Goal: Task Accomplishment & Management: Manage account settings

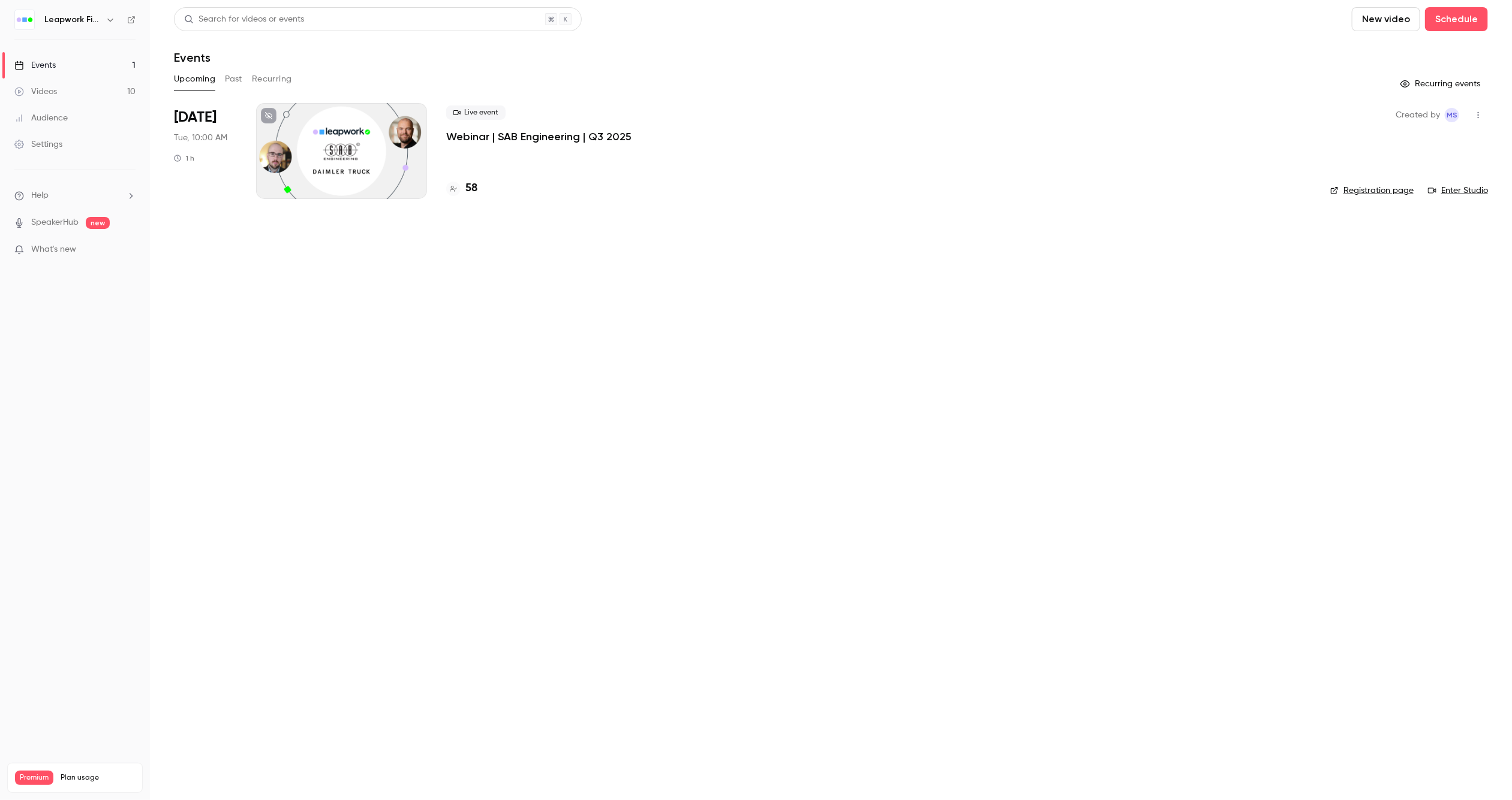
click at [235, 72] on button "Past" at bounding box center [234, 79] width 17 height 19
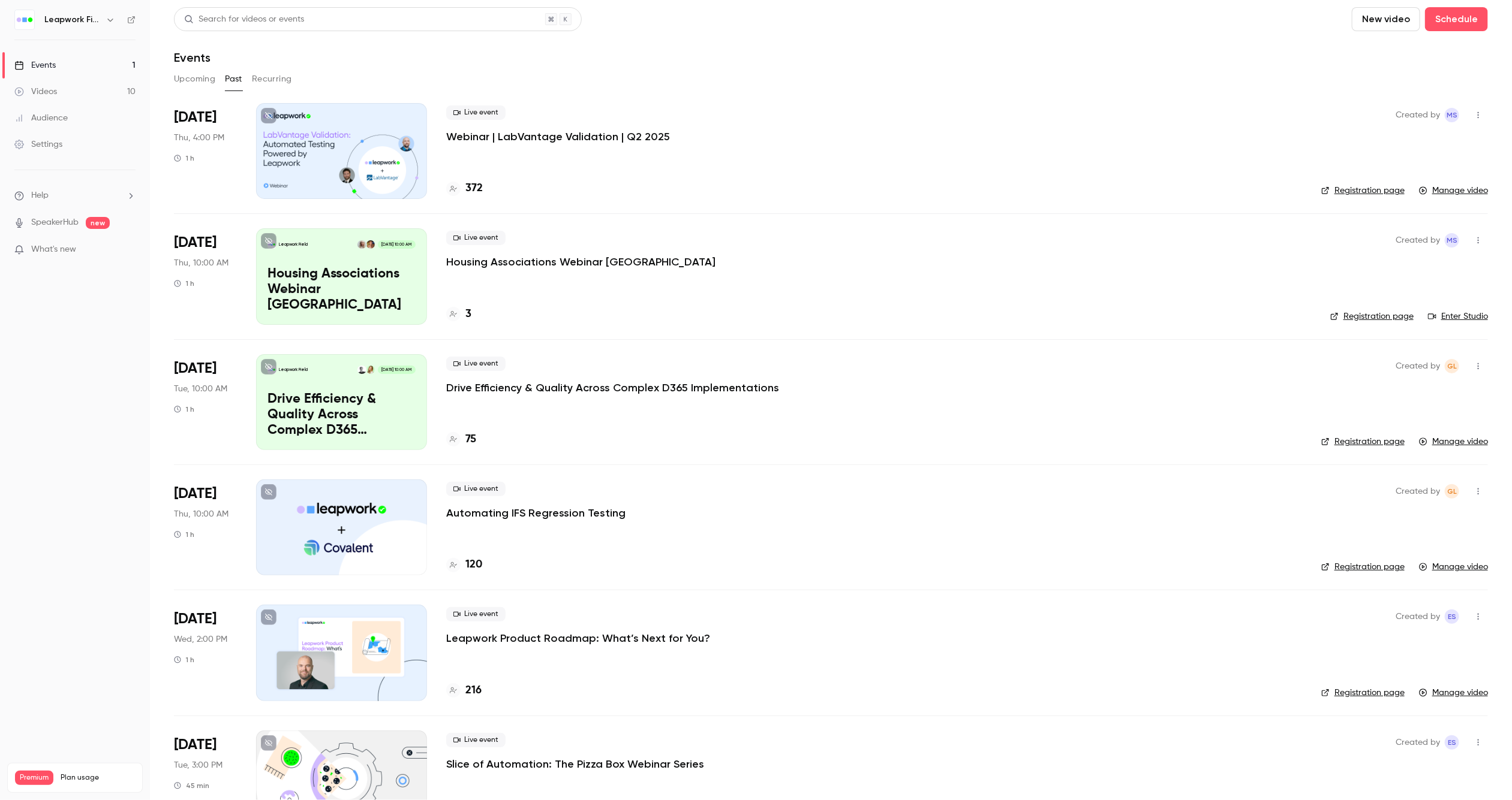
click at [107, 16] on icon "button" at bounding box center [110, 19] width 9 height 9
click at [97, 116] on span "Switch channel" at bounding box center [74, 110] width 61 height 13
click at [113, 109] on link "Leapwork Field" at bounding box center [100, 100] width 180 height 35
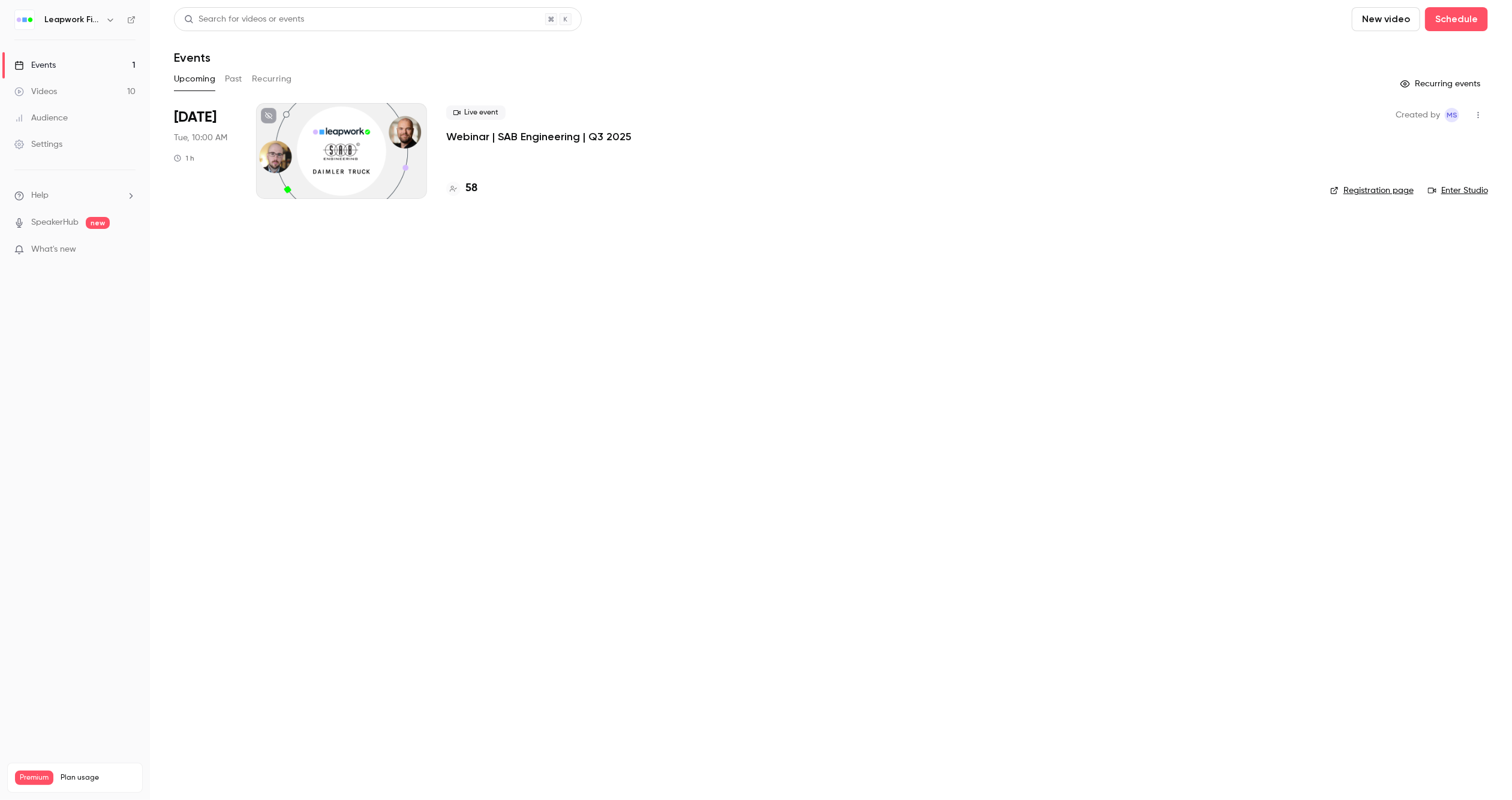
click at [234, 79] on button "Past" at bounding box center [234, 79] width 17 height 19
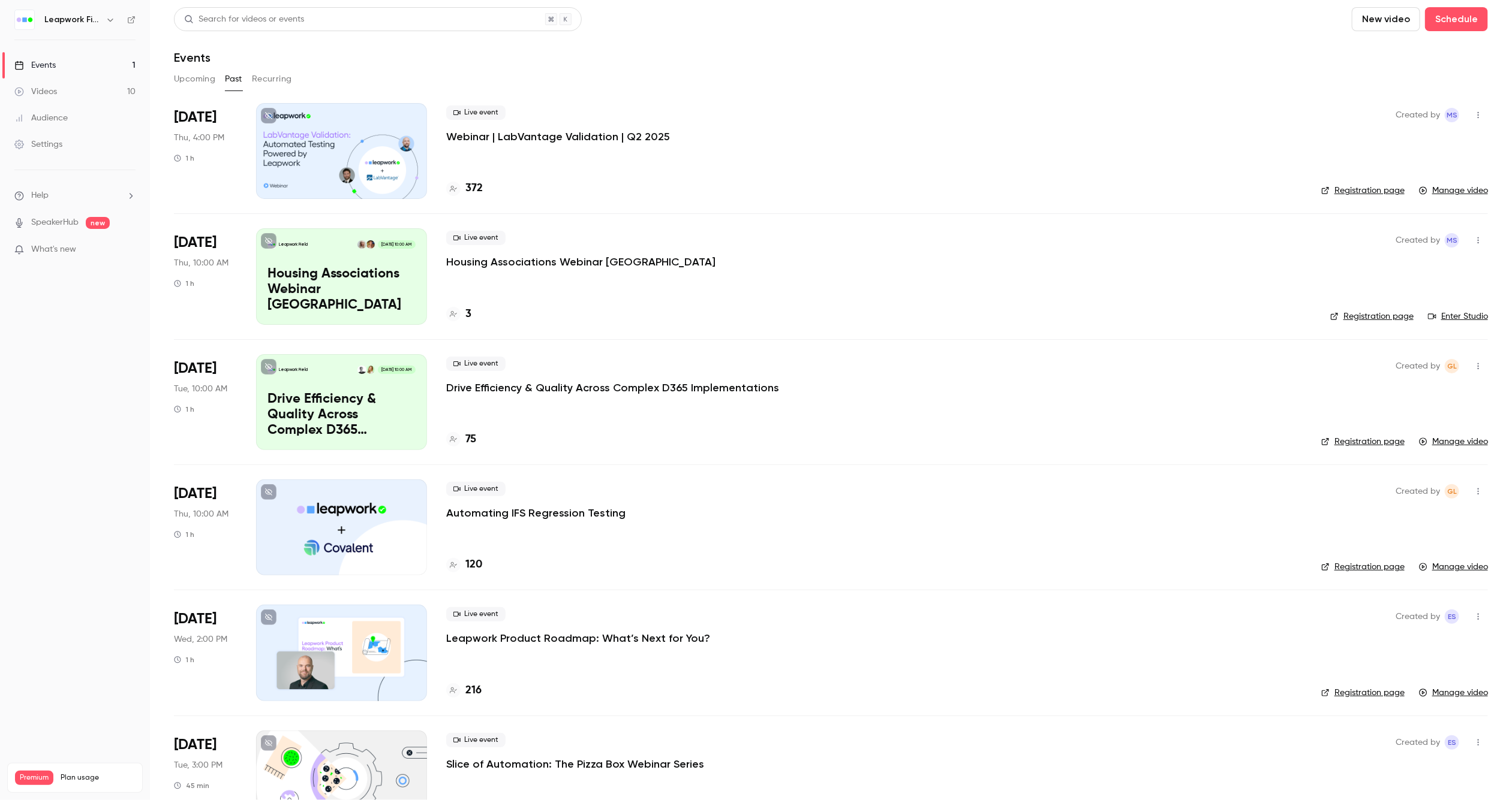
click at [110, 22] on icon "button" at bounding box center [110, 19] width 9 height 9
click at [97, 104] on span "Switch channel" at bounding box center [74, 110] width 61 height 13
click at [105, 136] on div "Leapwork Online Event" at bounding box center [112, 135] width 137 height 12
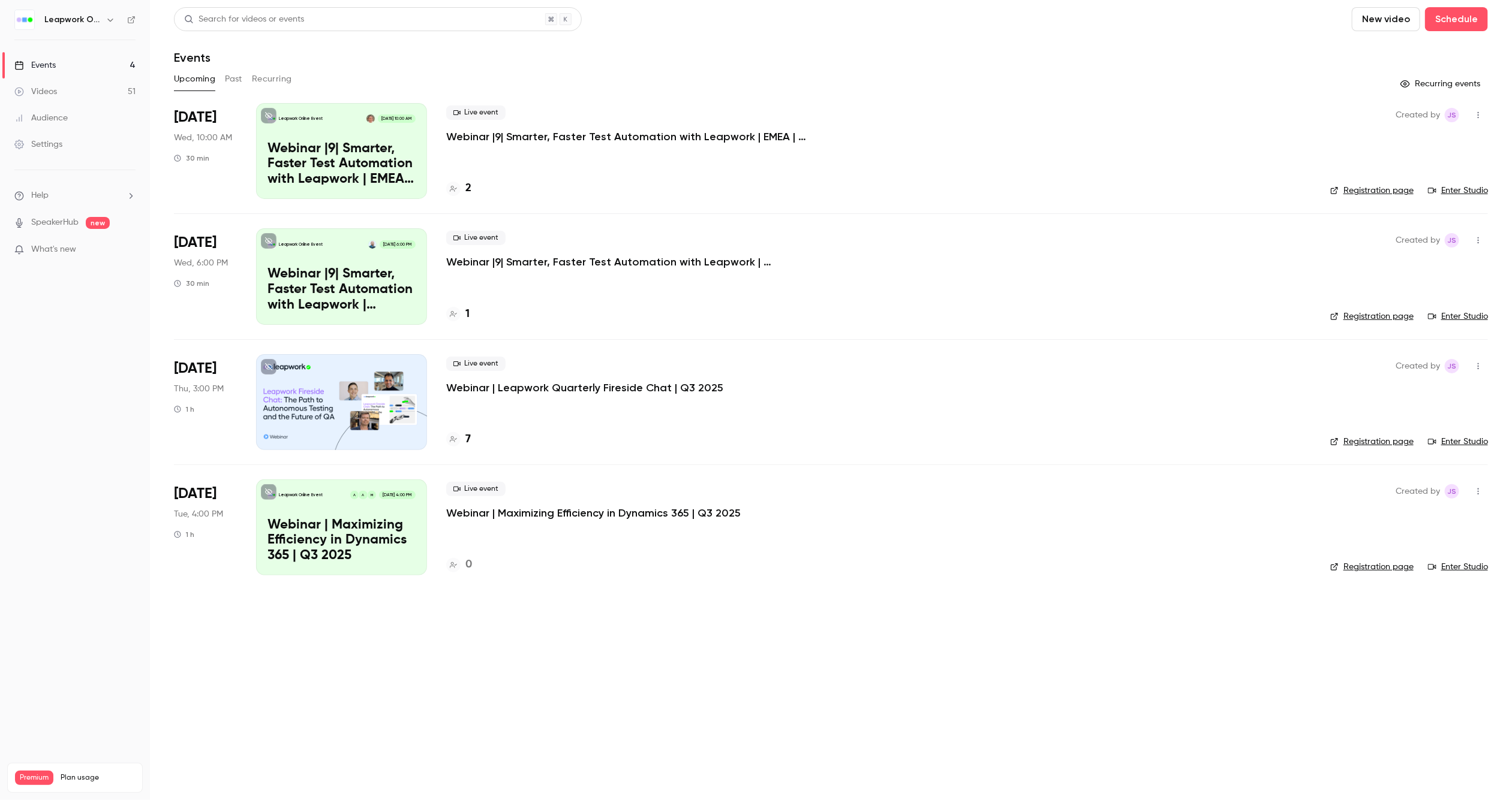
click at [236, 74] on button "Past" at bounding box center [234, 79] width 17 height 19
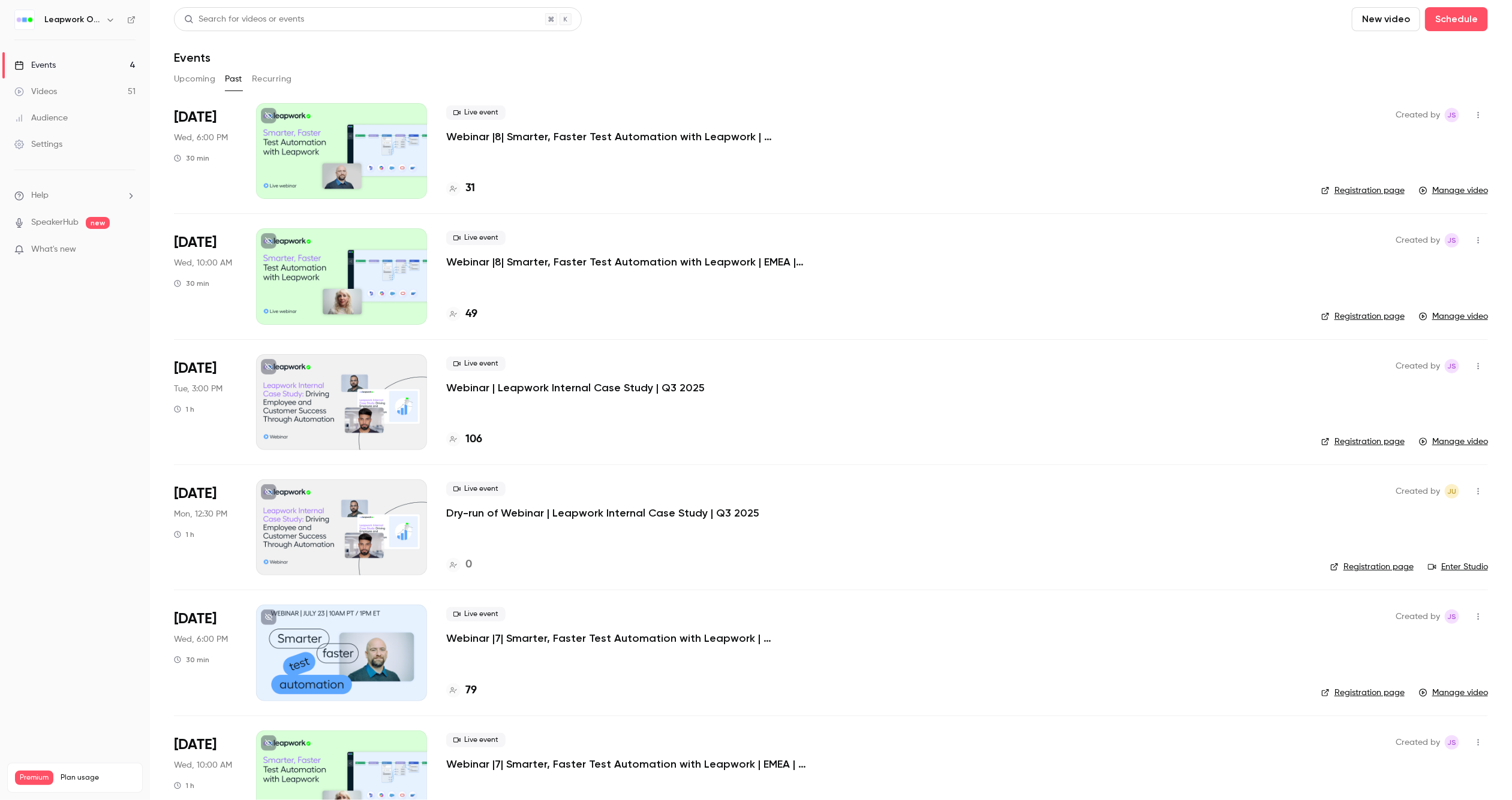
click at [1473, 488] on icon "button" at bounding box center [1478, 491] width 9 height 9
click at [1396, 614] on div "Delete" at bounding box center [1418, 616] width 91 height 12
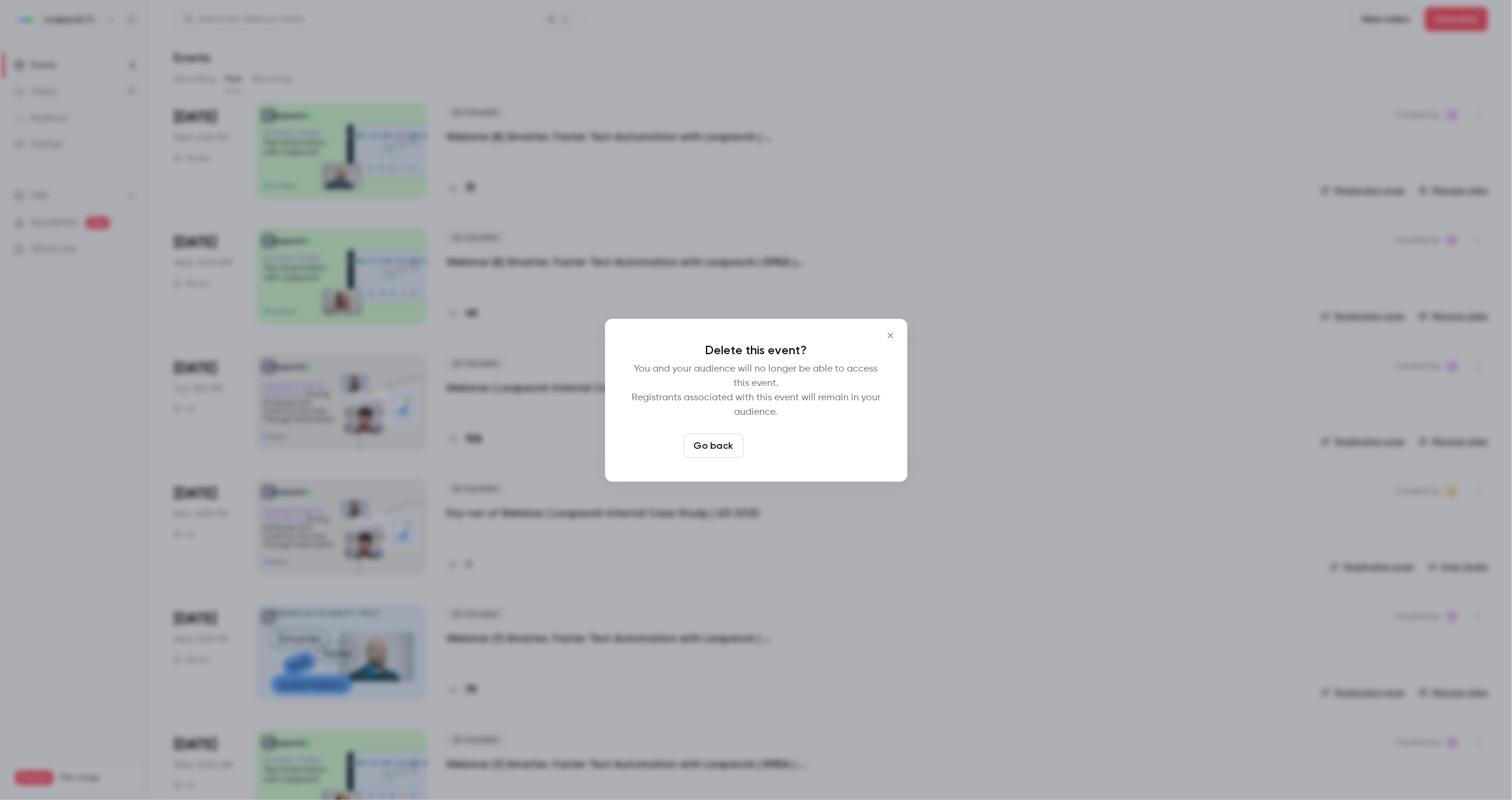
click at [775, 443] on button "Delete event" at bounding box center [788, 445] width 80 height 24
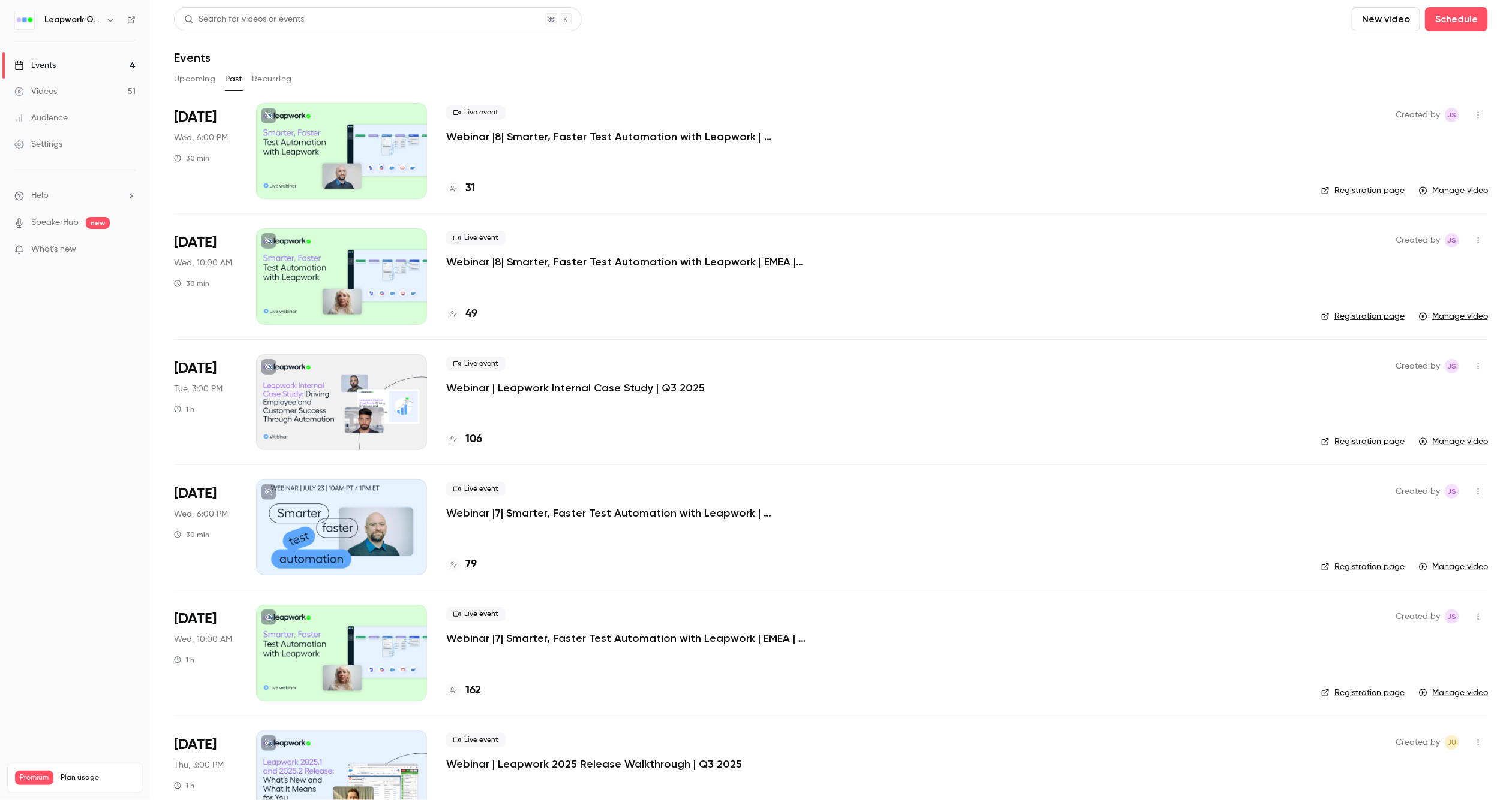
click at [107, 19] on icon "button" at bounding box center [110, 19] width 9 height 9
click at [82, 113] on span "Switch channel" at bounding box center [74, 110] width 61 height 13
click at [82, 133] on div "Leapwork Online Event" at bounding box center [112, 135] width 137 height 12
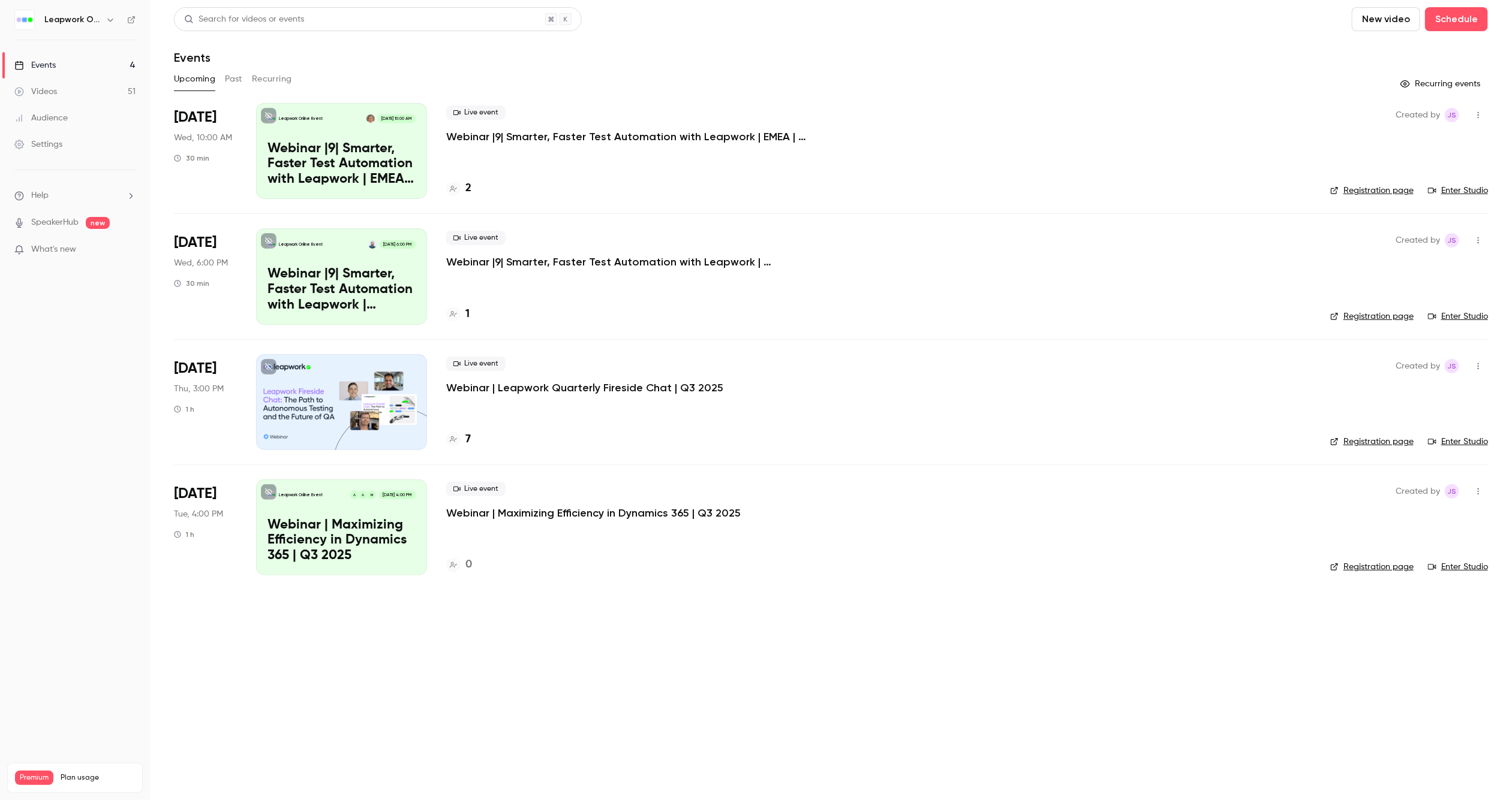
click at [226, 78] on button "Past" at bounding box center [234, 79] width 17 height 19
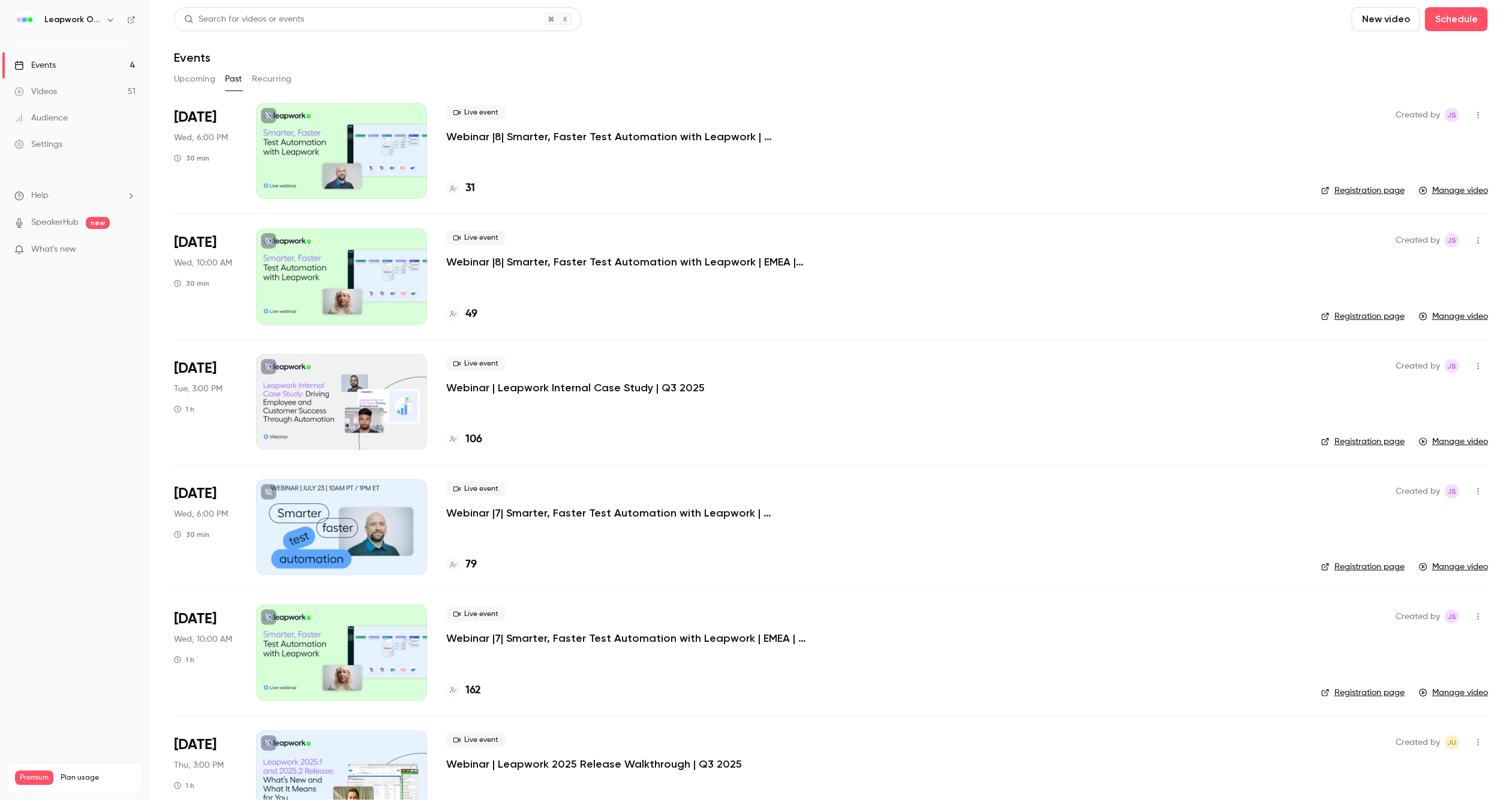
click at [198, 78] on button "Upcoming" at bounding box center [195, 79] width 42 height 19
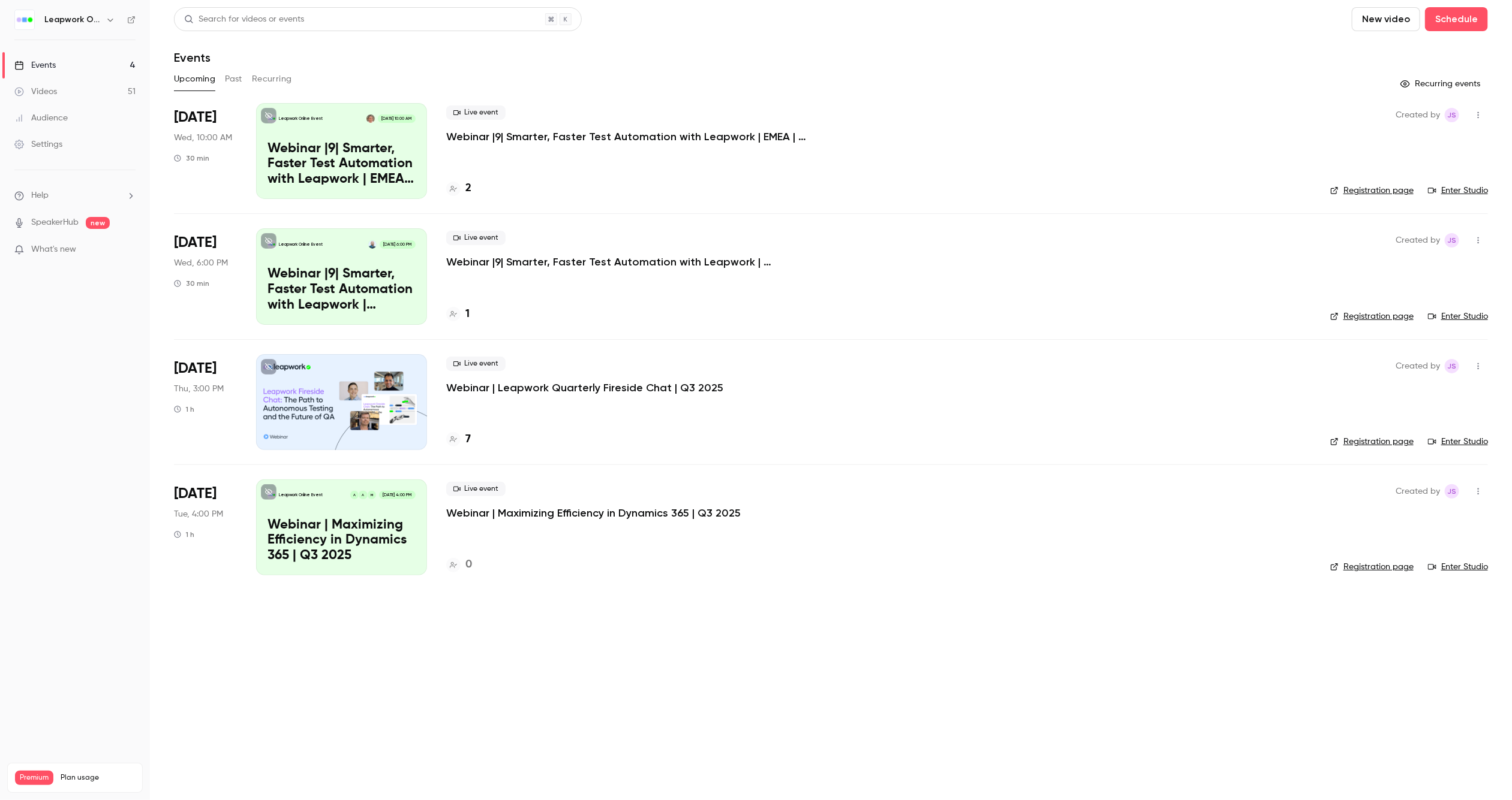
click at [107, 24] on icon "button" at bounding box center [110, 19] width 9 height 9
click at [95, 105] on span "Switch channel" at bounding box center [74, 110] width 61 height 13
click at [110, 138] on div "Leapwork Online Event" at bounding box center [112, 135] width 137 height 12
click at [231, 81] on button "Past" at bounding box center [234, 79] width 17 height 19
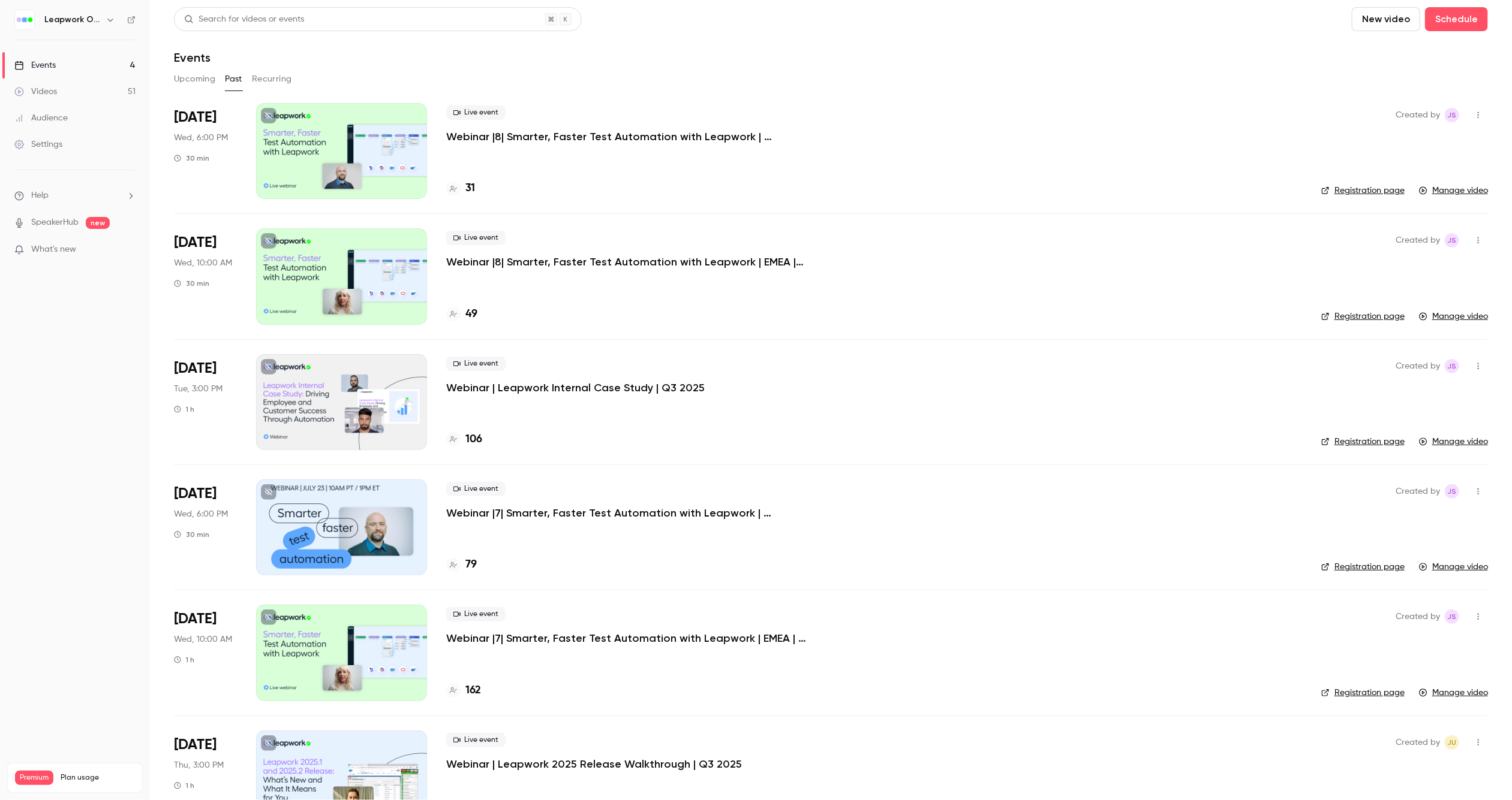
click at [109, 18] on icon "button" at bounding box center [110, 19] width 9 height 9
click at [94, 110] on span "Switch channel" at bounding box center [74, 110] width 61 height 13
click at [104, 137] on div "Leapwork Online Event" at bounding box center [112, 135] width 137 height 12
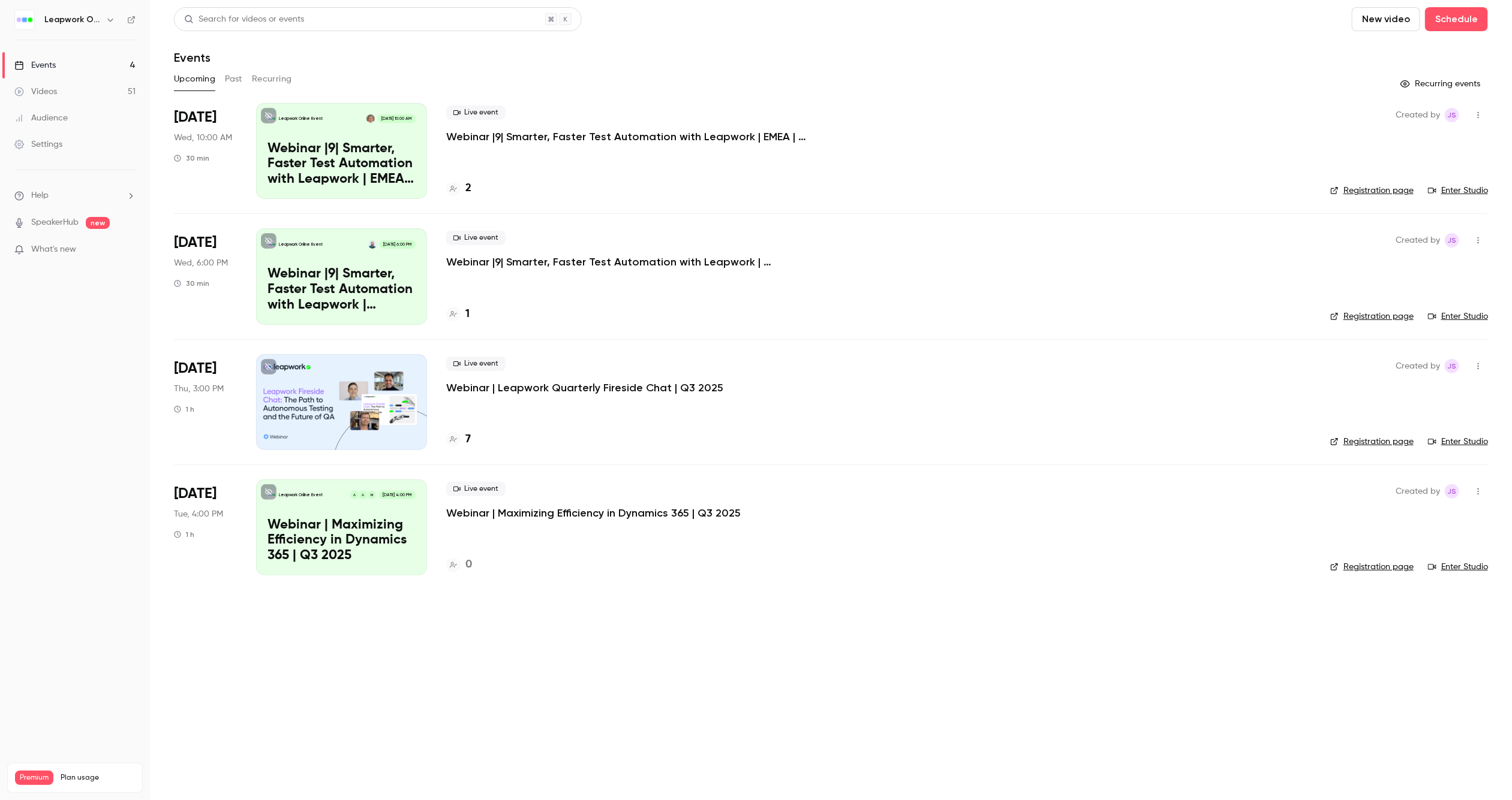
click at [236, 79] on button "Past" at bounding box center [234, 79] width 17 height 19
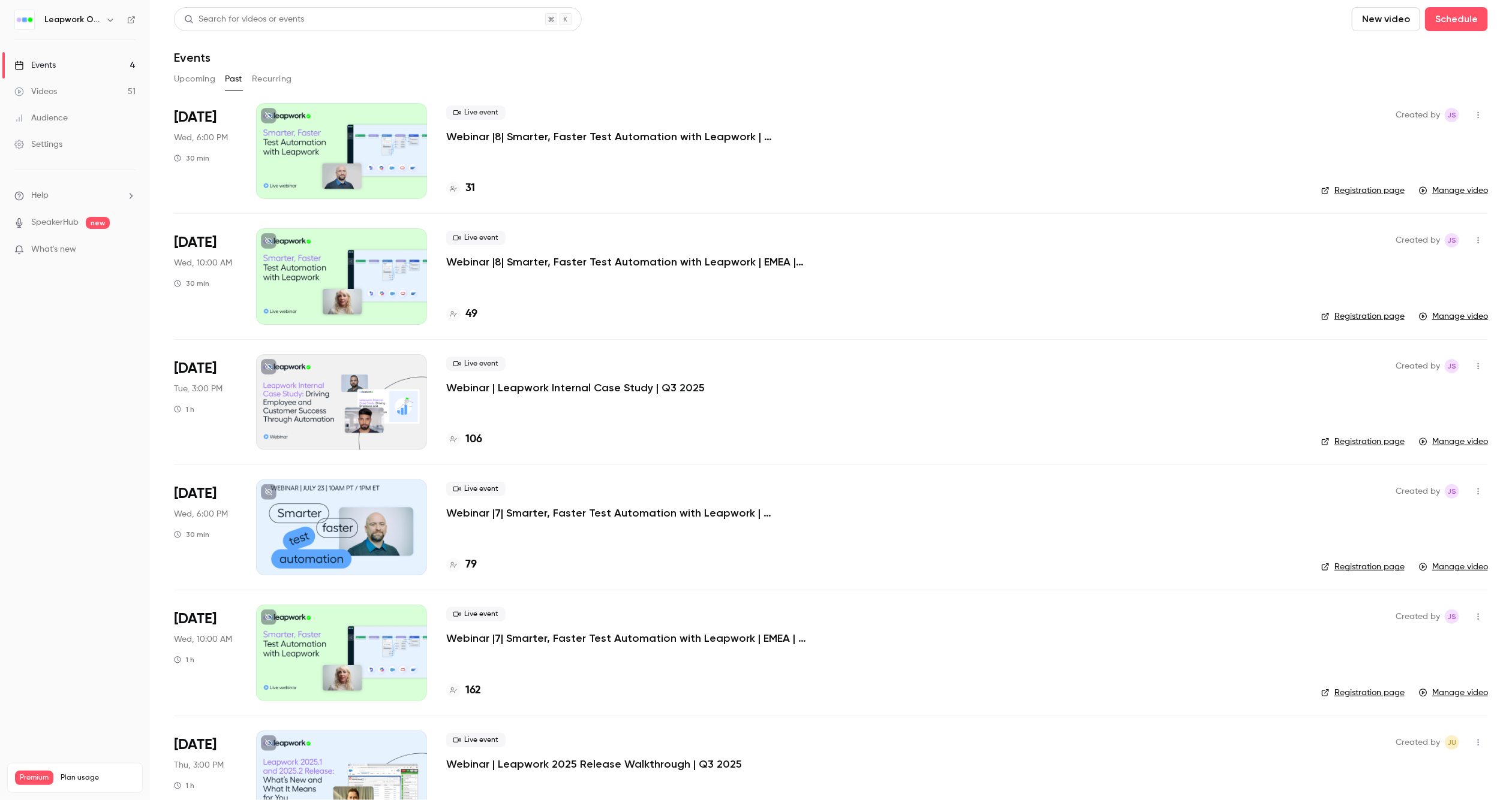
click at [204, 84] on button "Upcoming" at bounding box center [195, 79] width 42 height 19
